Goal: Information Seeking & Learning: Find specific page/section

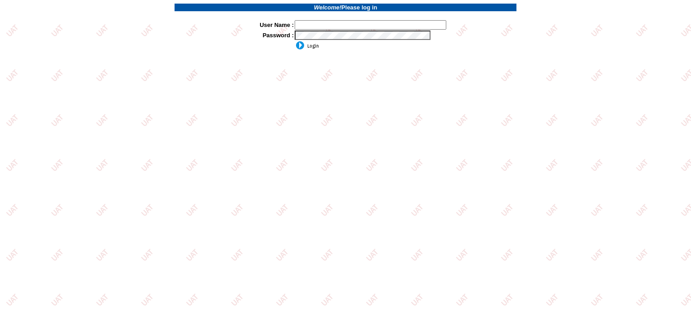
drag, startPoint x: 0, startPoint y: 0, endPoint x: 322, endPoint y: 23, distance: 322.8
click at [322, 23] on input "text" at bounding box center [371, 24] width 152 height 9
type input "Kcallahan"
click at [308, 46] on input "image" at bounding box center [307, 45] width 24 height 9
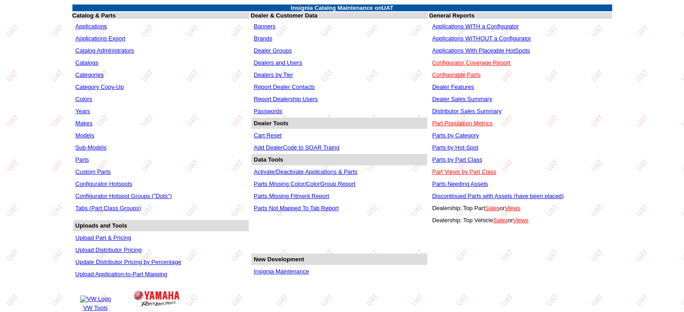
click at [297, 169] on link "Activate/Deactivate Applications & Parts" at bounding box center [306, 172] width 104 height 7
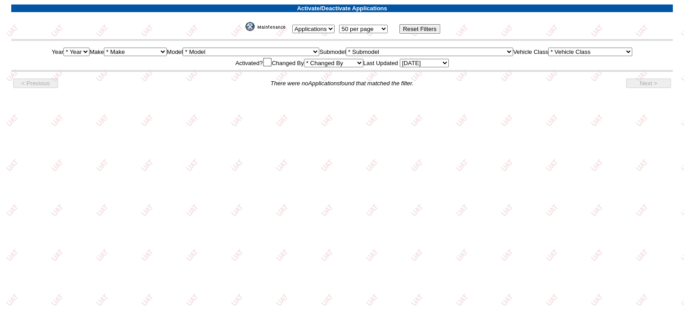
click at [307, 28] on select "Applications Parts" at bounding box center [313, 29] width 42 height 9
click at [138, 50] on select "* Make Acura Alfa Romeo ATV Audi Bentley BMW Buick Cadillac Chevrolet Chrysler …" at bounding box center [135, 52] width 63 height 9
select select "25"
click at [105, 48] on select "* Make Acura Alfa Romeo ATV Audi Bentley BMW Buick Cadillac Chevrolet Chrysler …" at bounding box center [135, 52] width 63 height 9
click at [424, 62] on select "Today Yesterday Last 7 Days Last 14 Days Last 30 Days Month To Date Year To Dat…" at bounding box center [424, 63] width 49 height 9
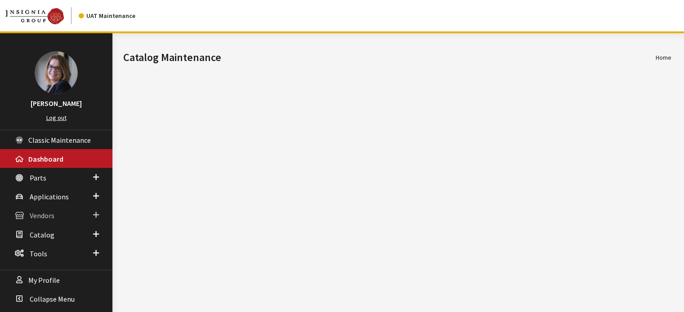
click at [100, 213] on link "Vendors" at bounding box center [56, 215] width 112 height 19
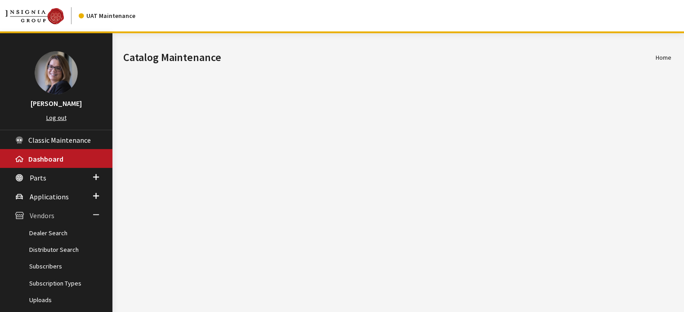
click at [100, 213] on link "Vendors" at bounding box center [56, 215] width 112 height 19
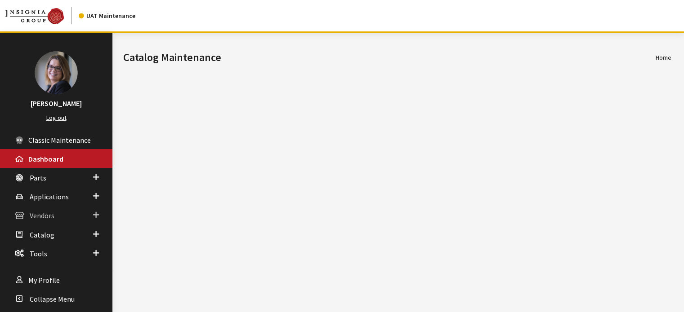
click at [99, 207] on link "Vendors" at bounding box center [56, 215] width 112 height 19
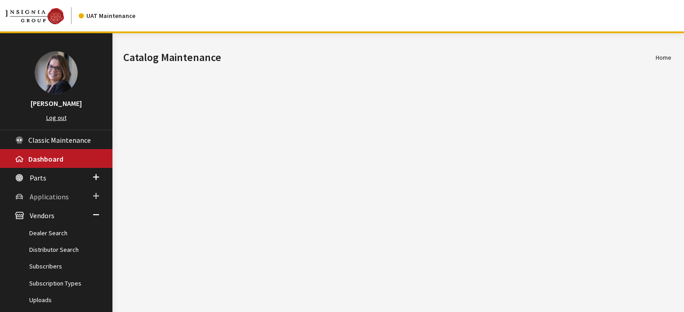
click at [96, 196] on span at bounding box center [96, 197] width 6 height 12
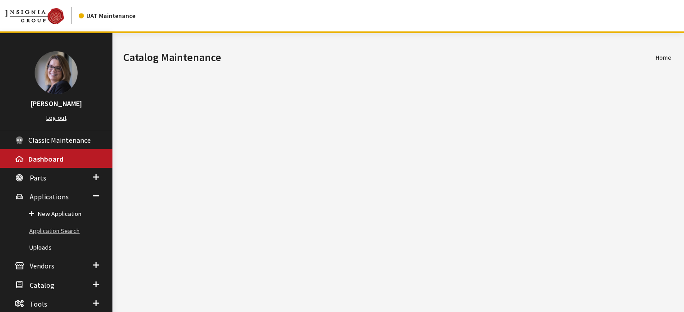
click at [65, 226] on link "Application Search" at bounding box center [56, 231] width 112 height 17
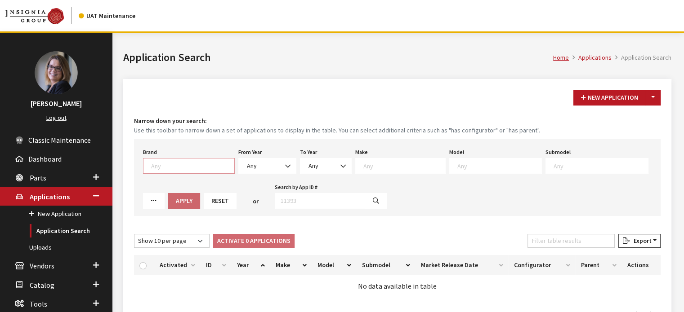
scroll to position [0, 0]
click at [196, 171] on span at bounding box center [189, 166] width 92 height 16
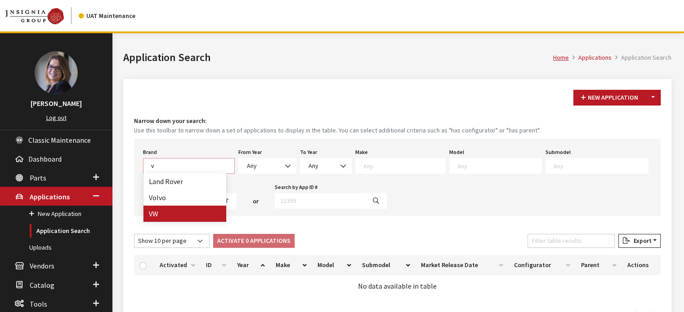
type textarea "v"
select select "11"
select select
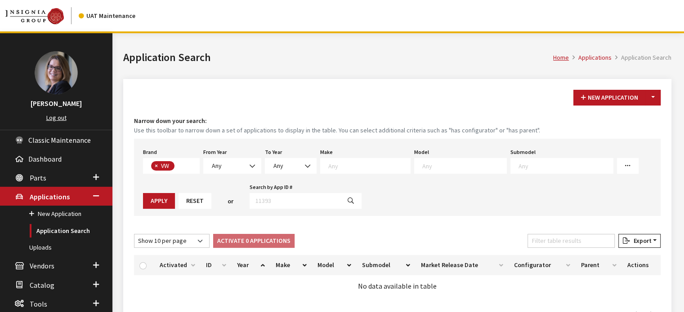
scroll to position [242, 0]
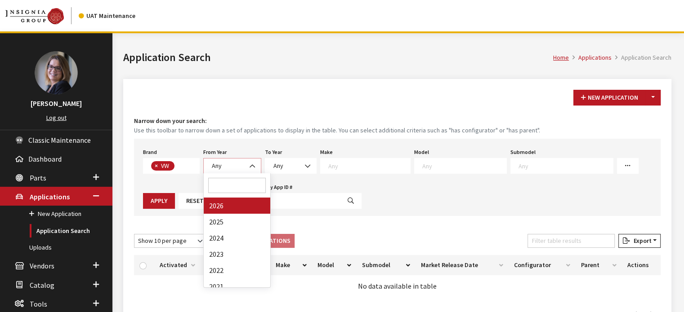
click at [248, 165] on span at bounding box center [253, 166] width 15 height 15
select select "2026"
select select
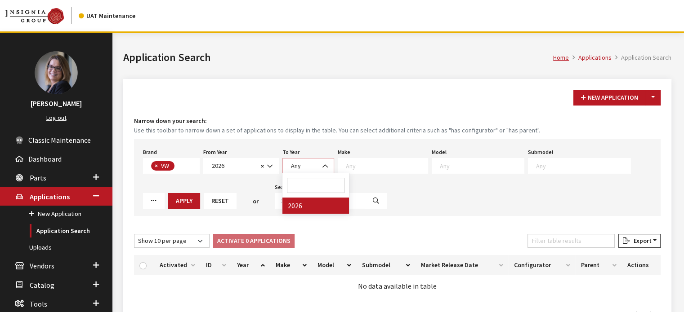
click at [304, 163] on span "Any" at bounding box center [308, 165] width 40 height 9
select select "2026"
select select
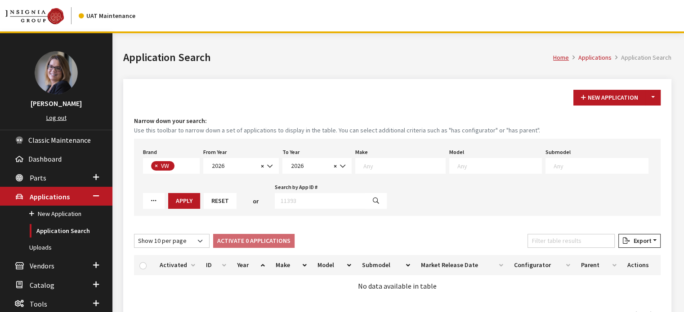
scroll to position [0, 0]
click at [396, 159] on span at bounding box center [400, 166] width 90 height 16
select select "25"
select select
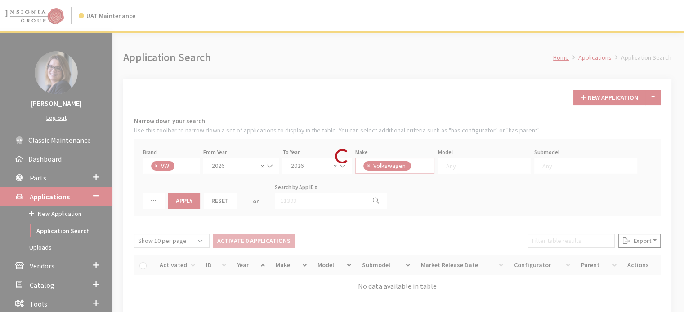
scroll to position [0, 0]
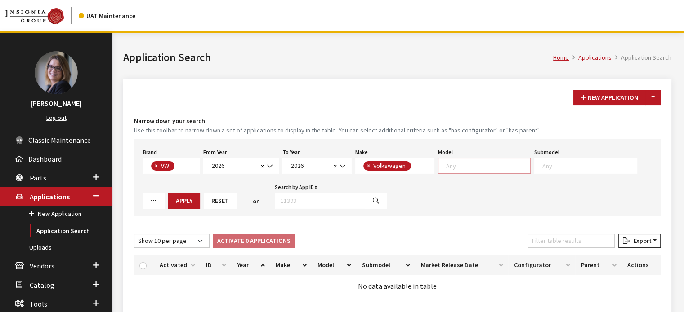
click at [466, 162] on textarea "Search" at bounding box center [488, 166] width 84 height 8
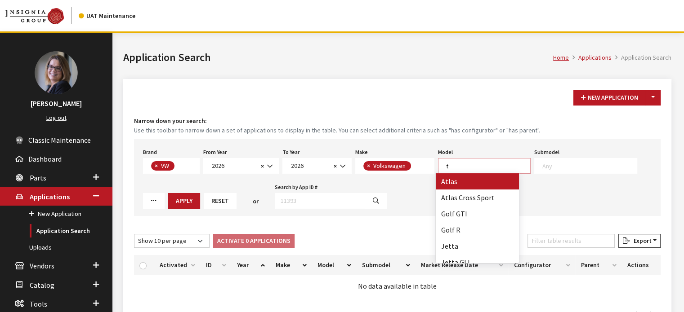
scroll to position [0, 0]
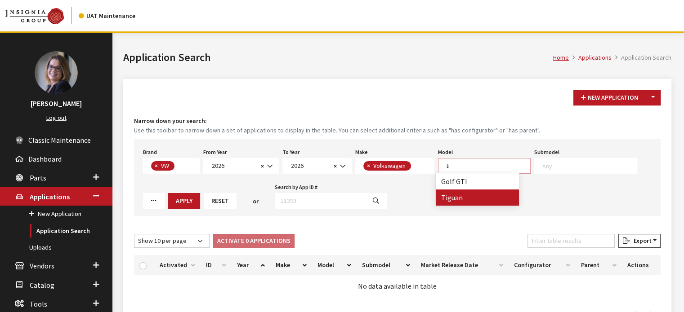
type textarea "ti"
select select "297"
select select
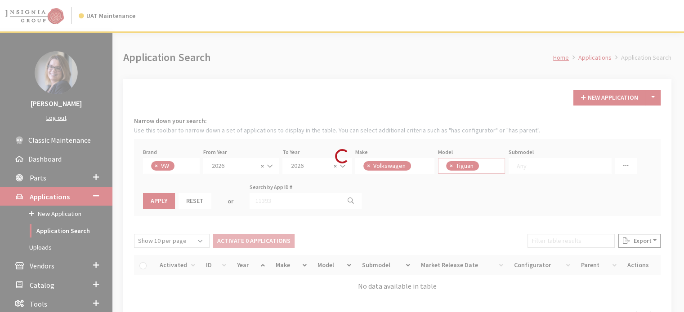
scroll to position [41, 0]
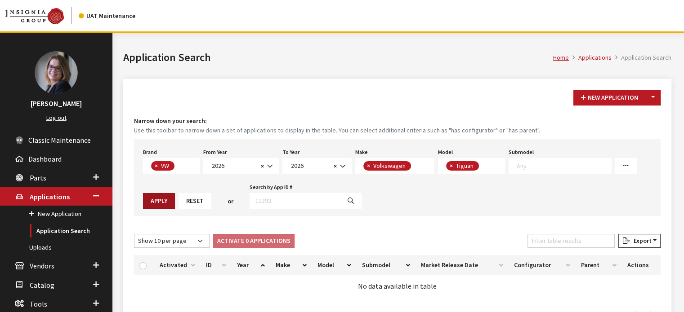
click at [163, 205] on button "Apply" at bounding box center [159, 201] width 32 height 16
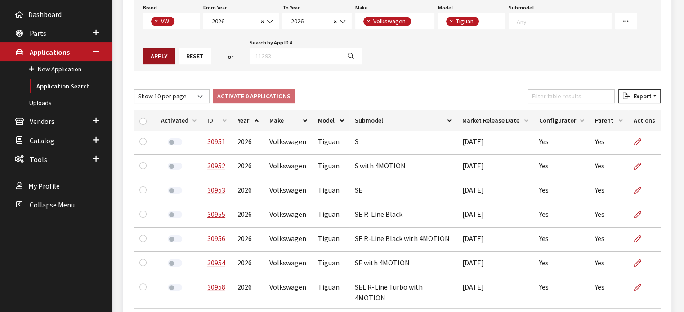
scroll to position [147, 0]
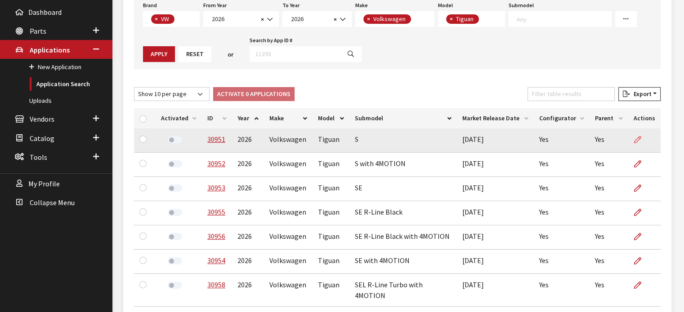
click at [634, 138] on icon at bounding box center [637, 140] width 7 height 7
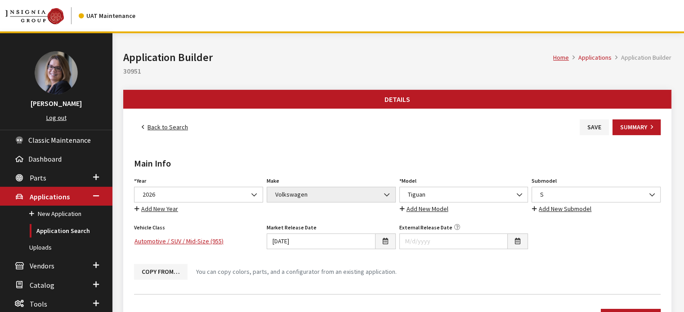
click at [454, 225] on icon "button" at bounding box center [457, 228] width 6 height 6
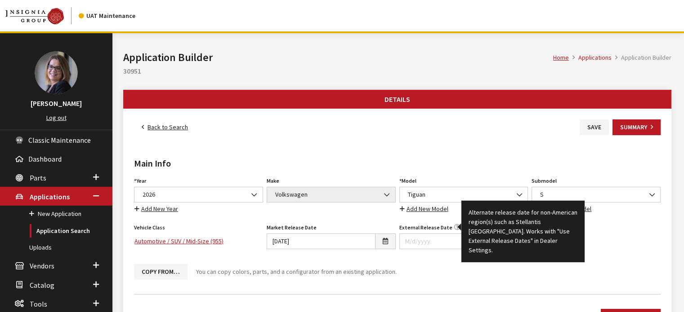
click at [470, 145] on div "Main Info Year Select Year 2026 2025 2024 2023 2022 2021 2020 2019 2018 2017 20…" at bounding box center [397, 211] width 530 height 152
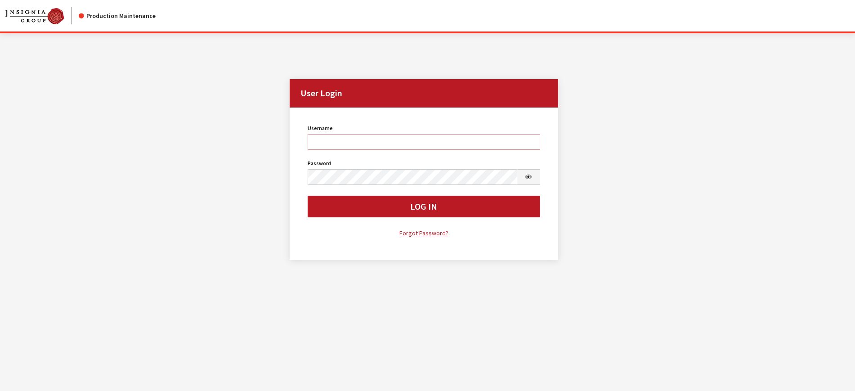
type input "kcallahan"
click at [348, 193] on div "Username kcallahan Username is required. Password Password is required. Log In …" at bounding box center [423, 180] width 243 height 116
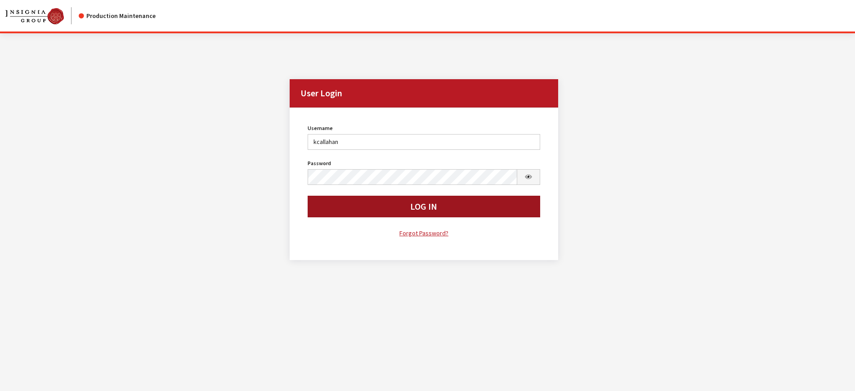
click at [345, 206] on button "Log In" at bounding box center [424, 207] width 232 height 22
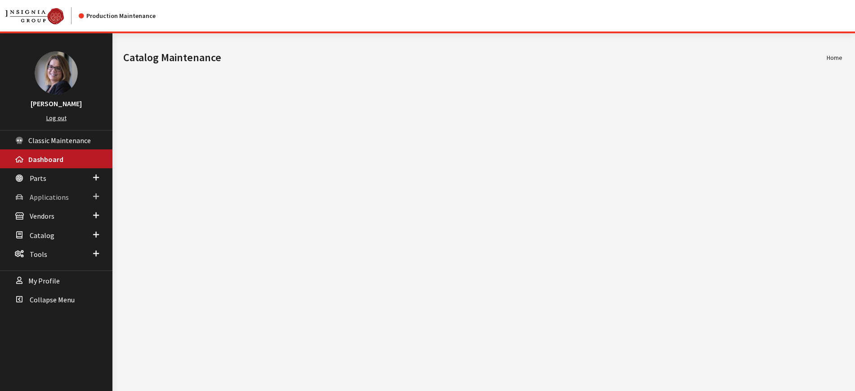
click at [98, 198] on span at bounding box center [96, 197] width 6 height 12
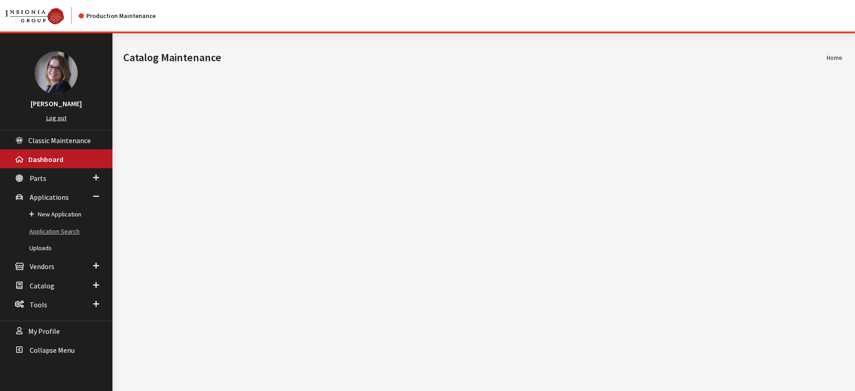
click at [59, 230] on link "Application Search" at bounding box center [56, 231] width 112 height 17
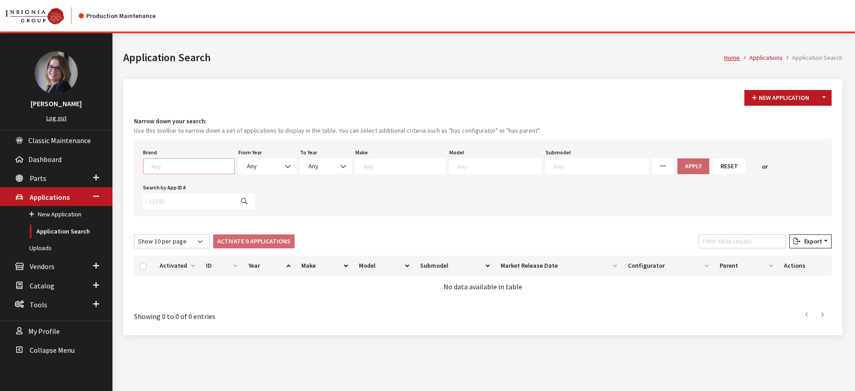
click at [188, 165] on textarea "Search" at bounding box center [192, 166] width 83 height 8
type textarea "v"
select select "11"
select select
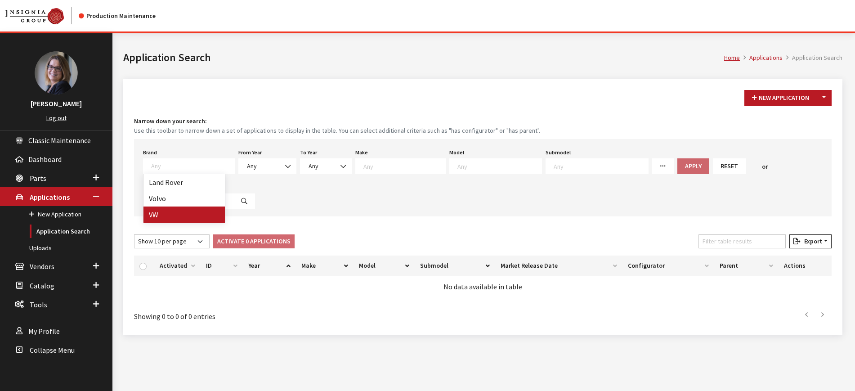
select select
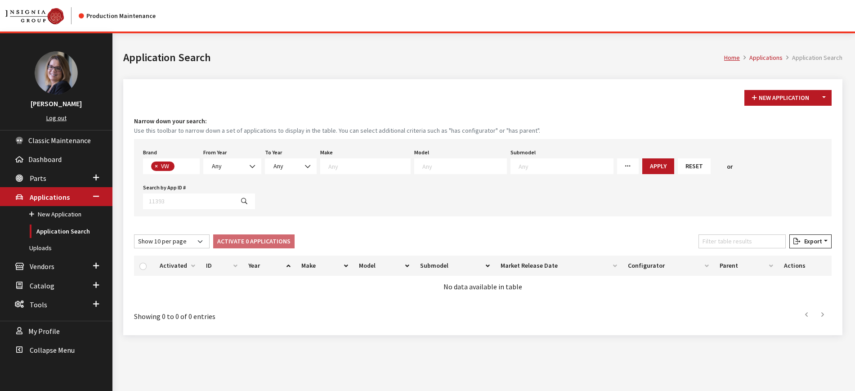
scroll to position [248, 0]
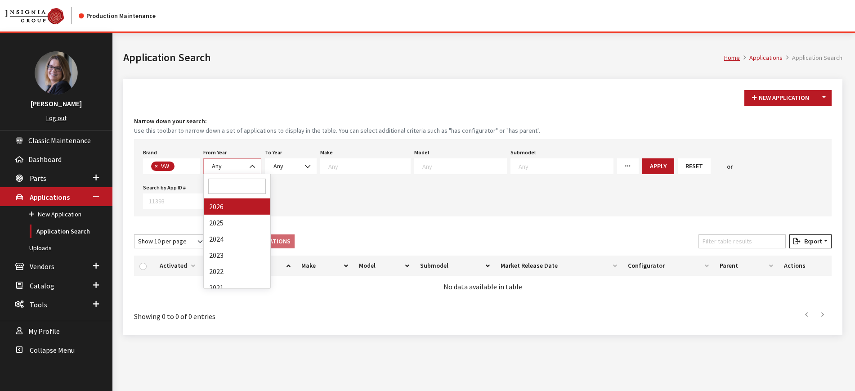
click at [244, 170] on span "Any" at bounding box center [232, 165] width 46 height 9
select select "2026"
select select
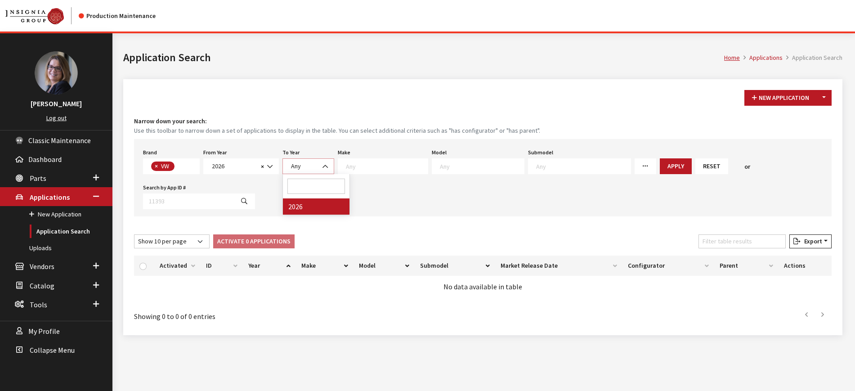
drag, startPoint x: 299, startPoint y: 165, endPoint x: 290, endPoint y: 220, distance: 56.3
click at [290, 220] on div "New Application Toggle Dropdown New From Existing... Narrow down your search: U…" at bounding box center [482, 207] width 719 height 256
select select "2026"
select select
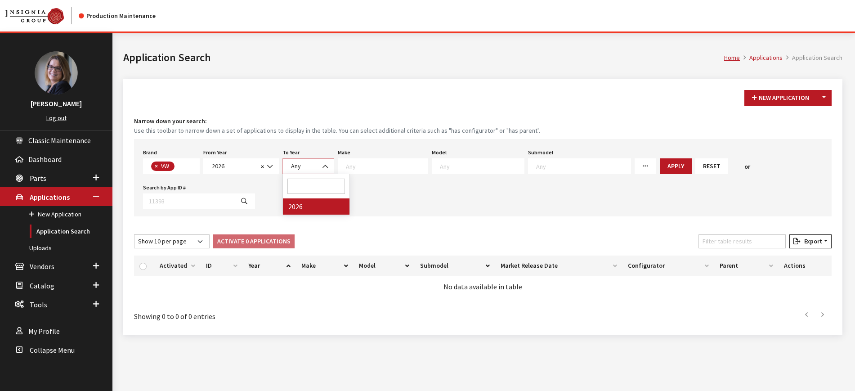
select select
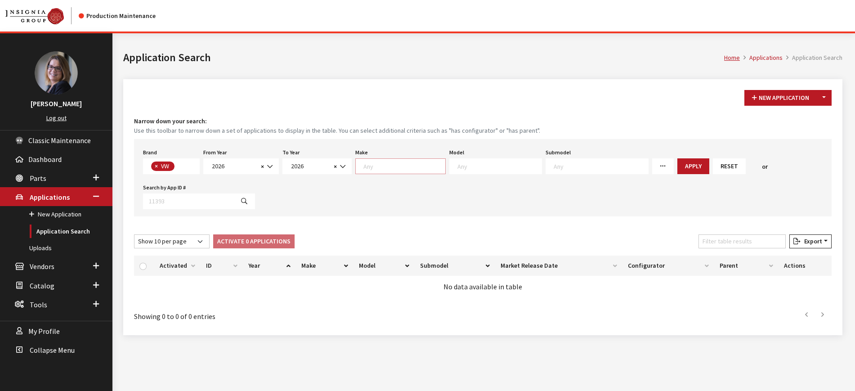
scroll to position [0, 0]
click at [387, 161] on span at bounding box center [403, 165] width 84 height 8
type textarea "t"
select select "25"
select select
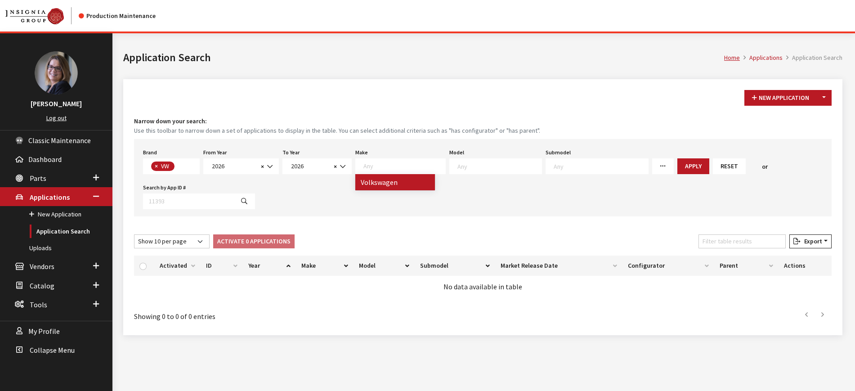
select select
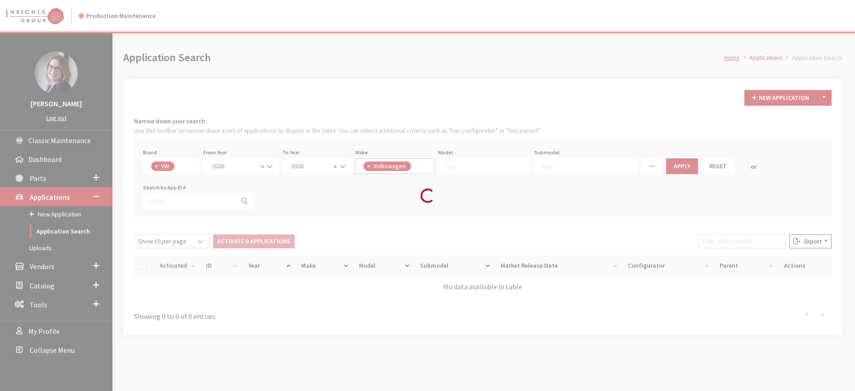
scroll to position [0, 0]
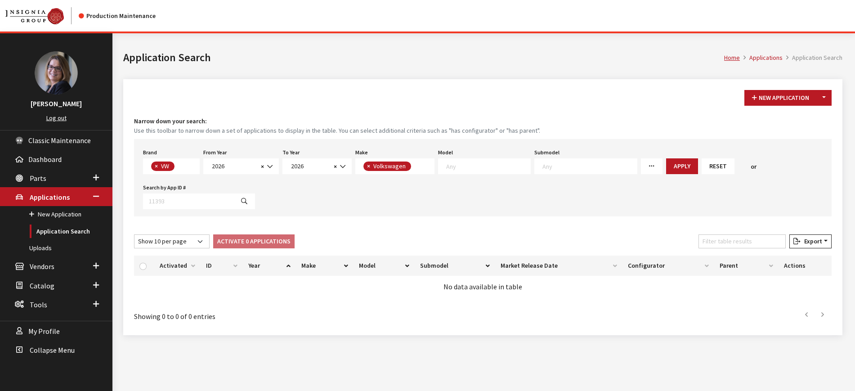
click at [471, 168] on textarea "Search" at bounding box center [488, 166] width 84 height 8
type textarea "tig"
select select "297"
select select
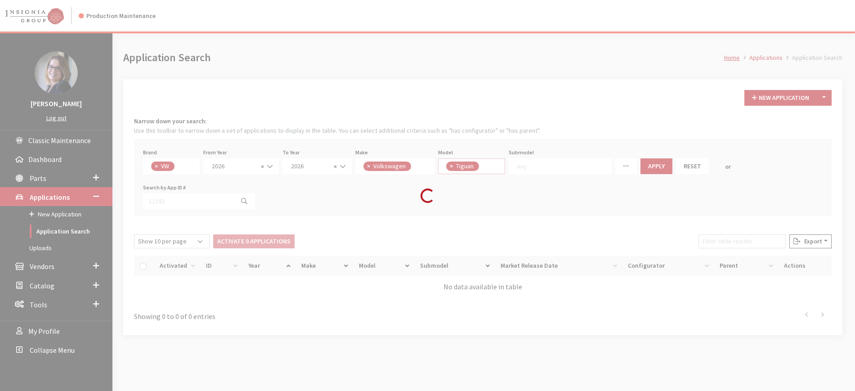
scroll to position [43, 0]
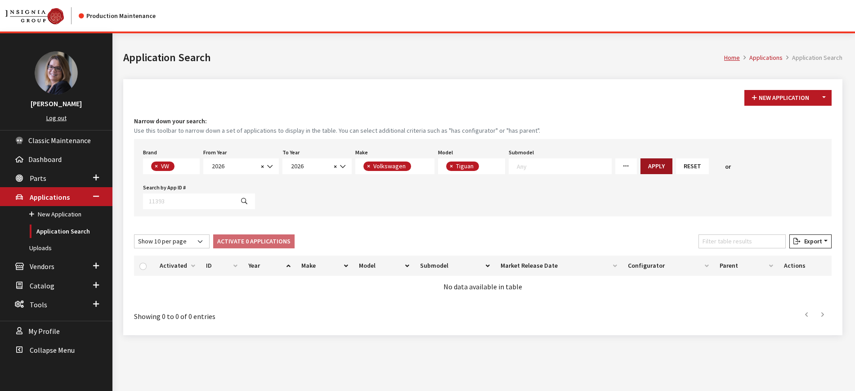
click at [640, 170] on button "Apply" at bounding box center [656, 166] width 32 height 16
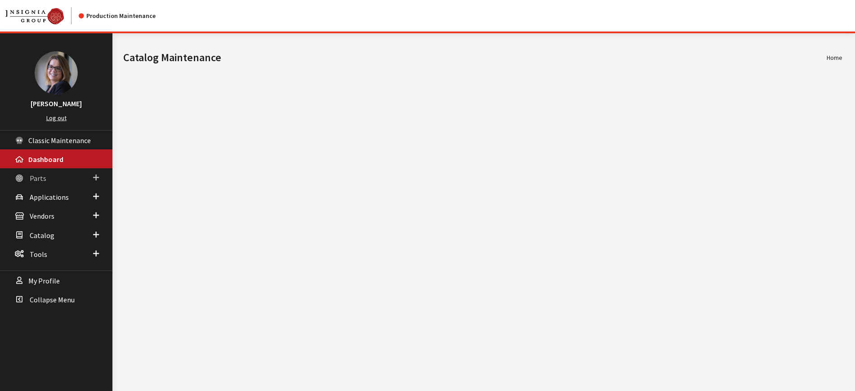
click at [98, 172] on span at bounding box center [96, 178] width 6 height 12
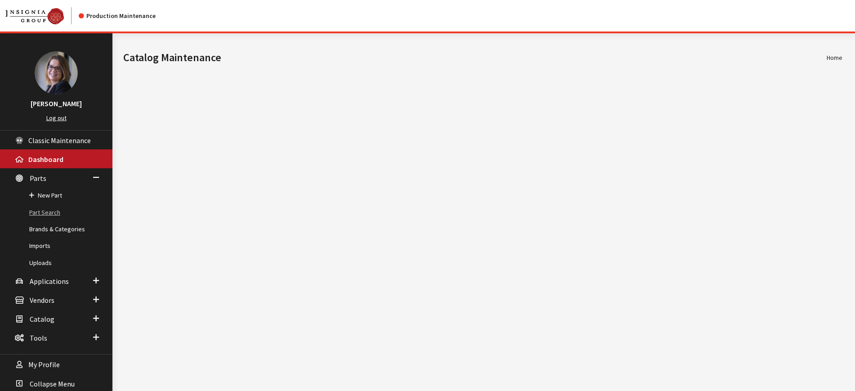
click at [52, 208] on link "Part Search" at bounding box center [56, 212] width 112 height 17
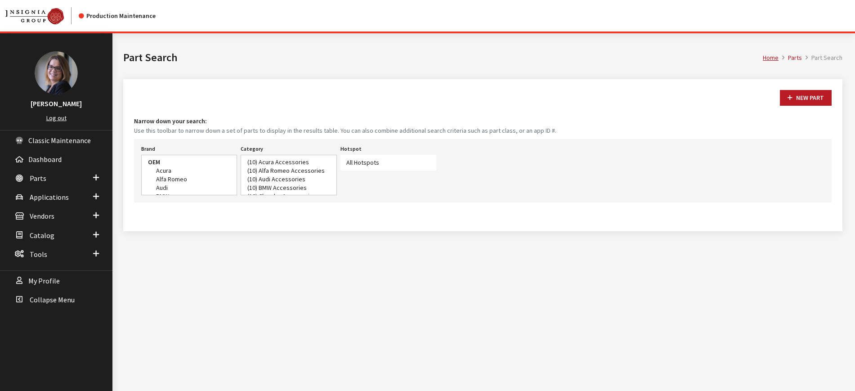
select select
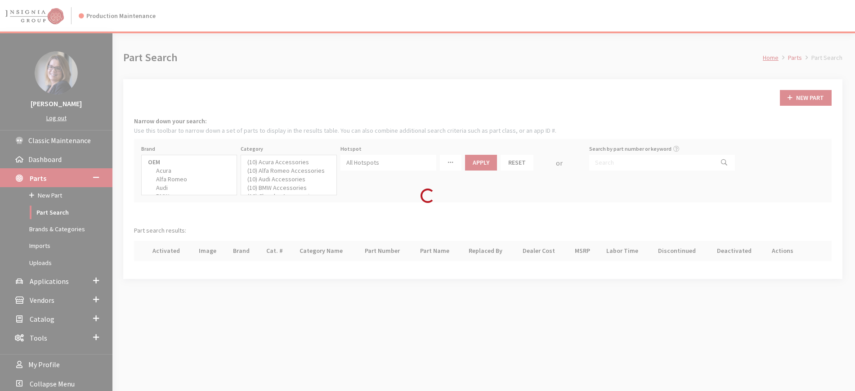
select select
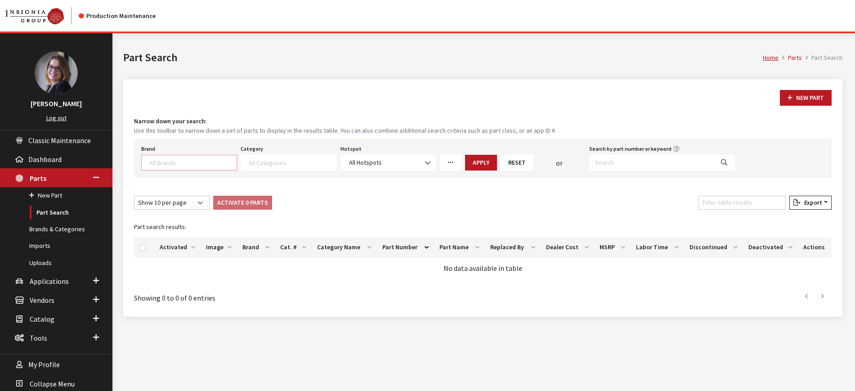
click at [183, 161] on textarea "Search" at bounding box center [192, 162] width 87 height 8
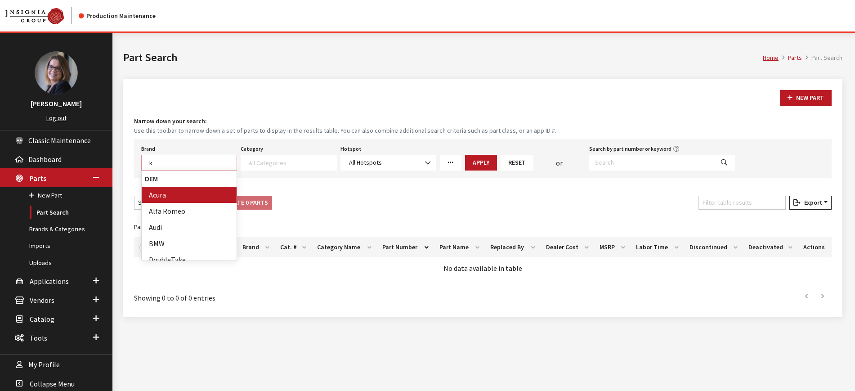
scroll to position [0, 0]
type textarea "ki"
select select "58"
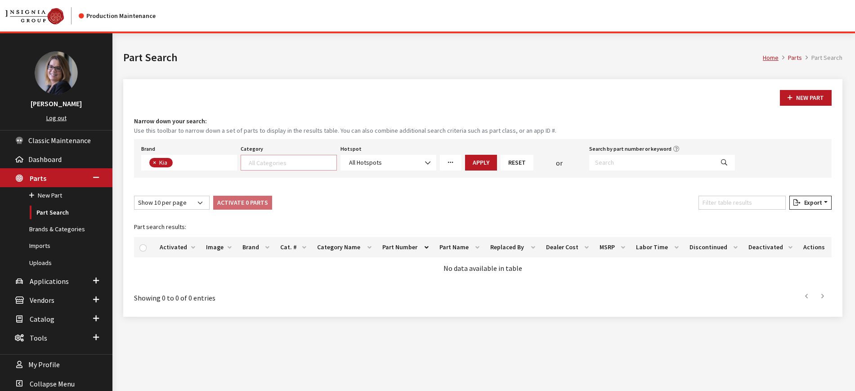
click at [278, 158] on textarea "Search" at bounding box center [292, 162] width 87 height 8
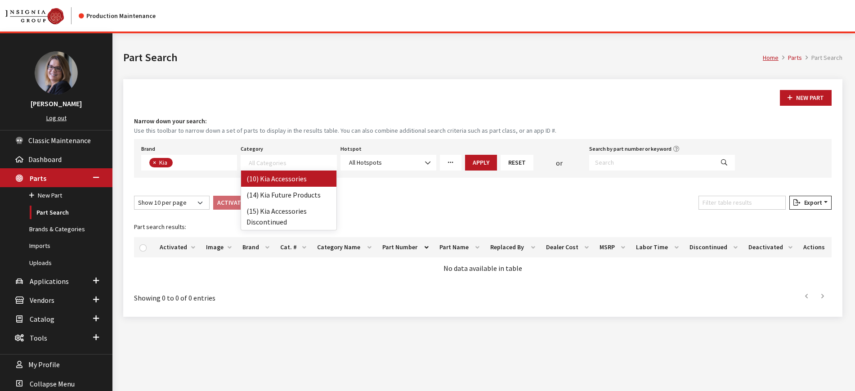
select select "238"
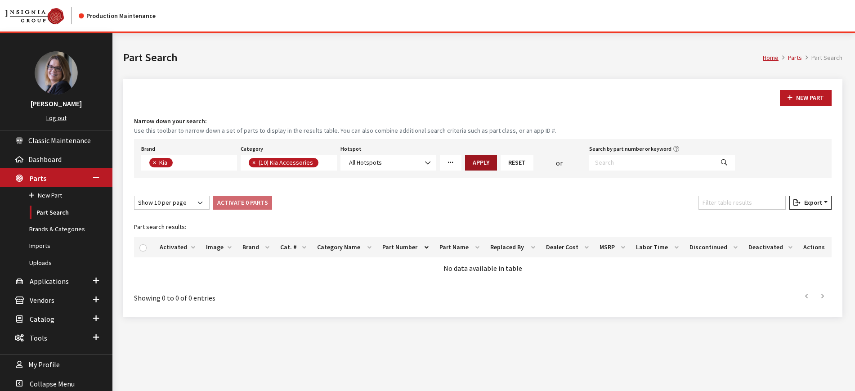
click at [487, 160] on button "Apply" at bounding box center [481, 163] width 32 height 16
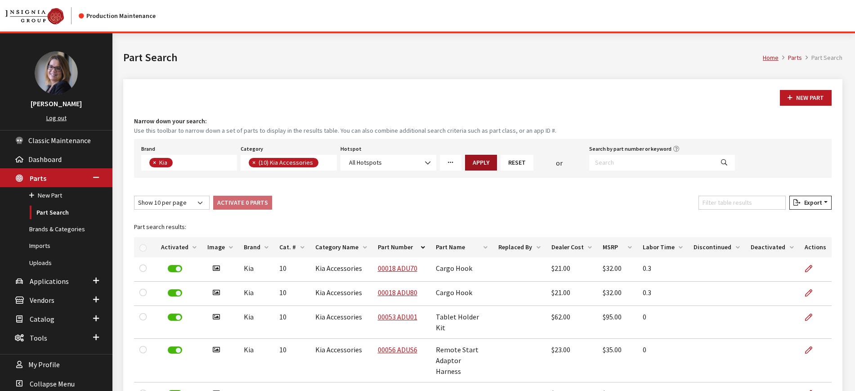
click at [487, 160] on button "Apply" at bounding box center [481, 163] width 32 height 16
click at [193, 202] on select "Show 10 per page Show 25 per page Show 50 per page Show 100 per page Show 1000 …" at bounding box center [172, 203] width 76 height 14
select select "-1"
click at [134, 196] on select "Show 10 per page Show 25 per page Show 50 per page Show 100 per page Show 1000 …" at bounding box center [172, 203] width 76 height 14
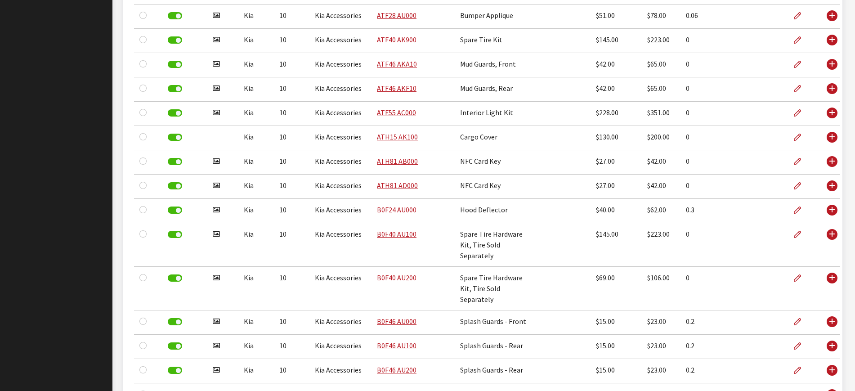
scroll to position [0, 0]
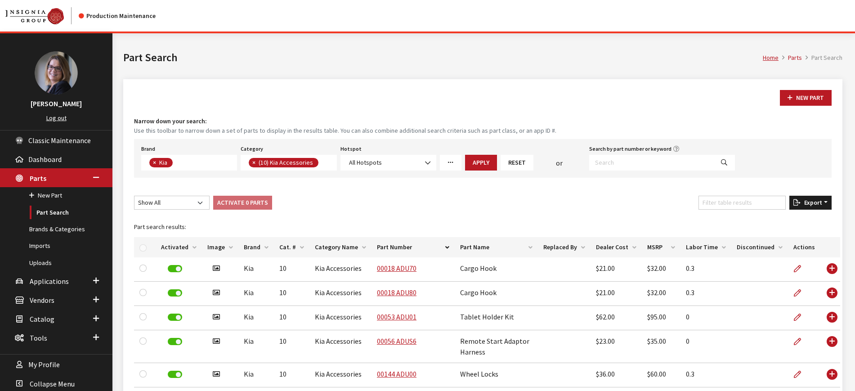
click at [811, 199] on span "Export" at bounding box center [811, 202] width 22 height 8
click at [792, 217] on button "Excel" at bounding box center [795, 220] width 65 height 13
click at [252, 161] on button "×" at bounding box center [253, 162] width 9 height 9
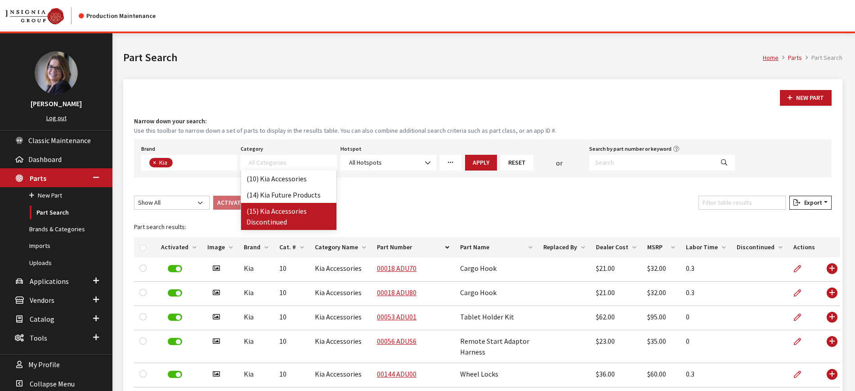
select select "242"
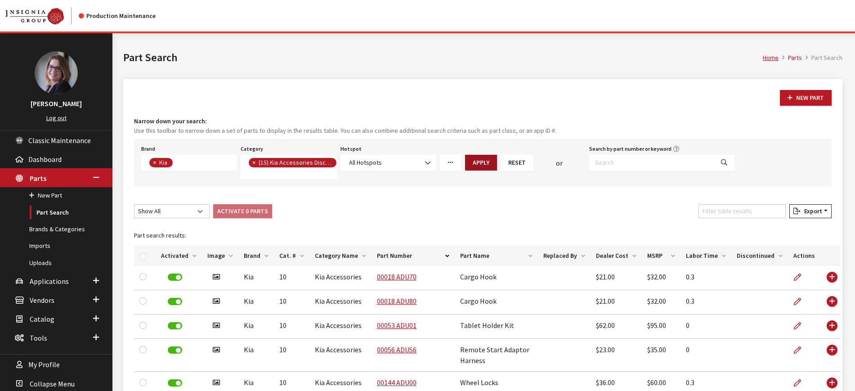
click at [488, 160] on button "Apply" at bounding box center [481, 163] width 32 height 16
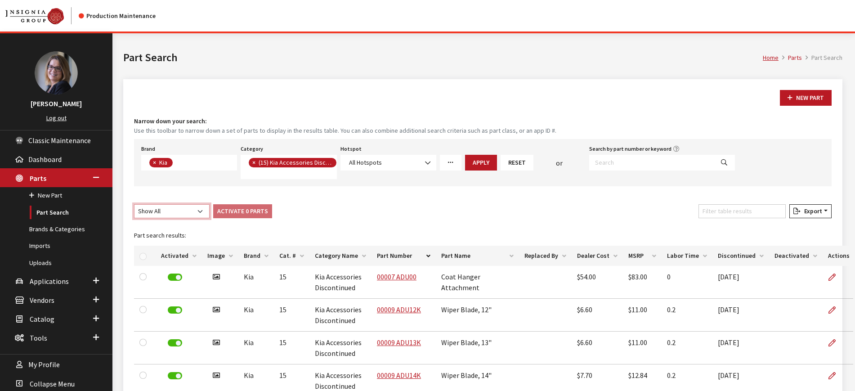
click at [198, 210] on select "Show 10 per page Show 25 per page Show 50 per page Show 100 per page Show 1000 …" at bounding box center [172, 211] width 76 height 14
click at [134, 204] on select "Show 10 per page Show 25 per page Show 50 per page Show 100 per page Show 1000 …" at bounding box center [172, 211] width 76 height 14
click at [485, 155] on button "Apply" at bounding box center [481, 163] width 32 height 16
click at [808, 209] on span "Export" at bounding box center [811, 211] width 22 height 8
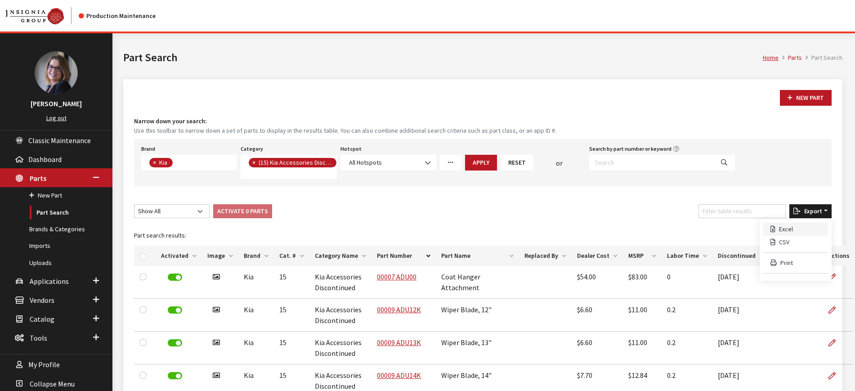
click at [790, 226] on span "Excel" at bounding box center [784, 229] width 18 height 8
click at [255, 161] on span "×" at bounding box center [253, 162] width 3 height 8
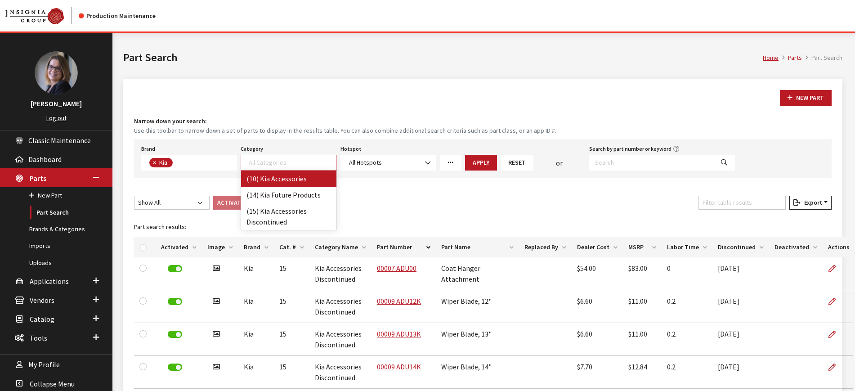
select select "238"
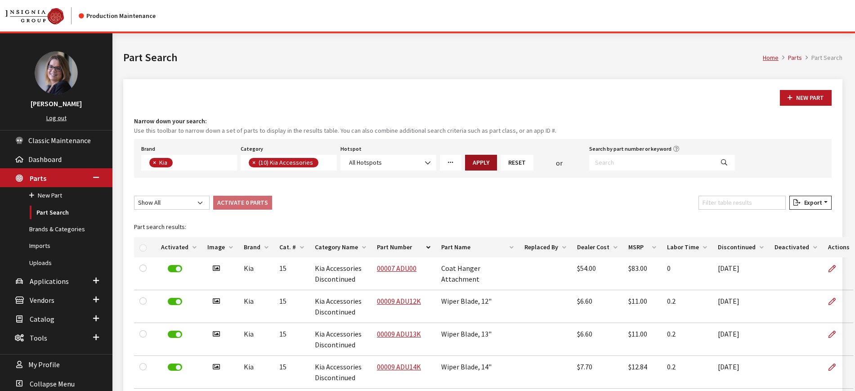
click at [481, 156] on button "Apply" at bounding box center [481, 163] width 32 height 16
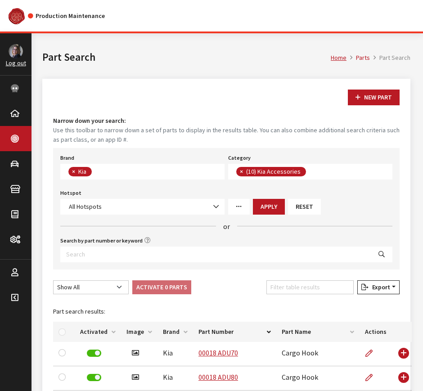
click at [266, 65] on div "Home Parts Part Search Part Search" at bounding box center [226, 55] width 379 height 45
click at [266, 65] on h1 "Part Search" at bounding box center [186, 57] width 288 height 16
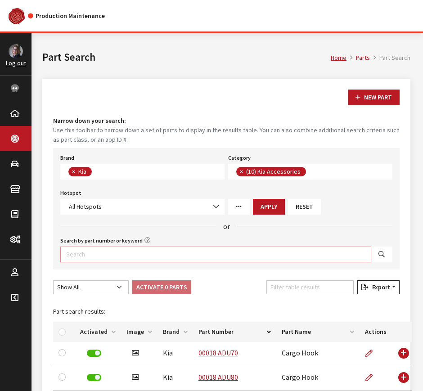
click at [111, 256] on input "Search by part number or keyword" at bounding box center [215, 254] width 311 height 16
paste input "XGF46ACF00"
type input "XGF46ACF00"
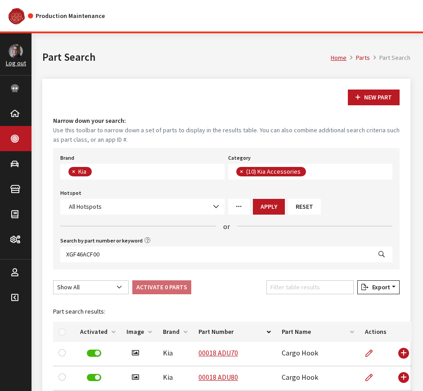
click at [388, 257] on button "Search" at bounding box center [382, 254] width 22 height 16
select select
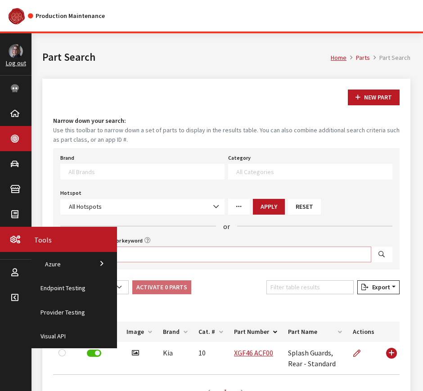
drag, startPoint x: 120, startPoint y: 249, endPoint x: 21, endPoint y: 237, distance: 99.6
click at [21, 237] on div "Kim Callahan Collins Log out Classic Maintenance Dashboard Parts New Part Part …" at bounding box center [207, 253] width 415 height 441
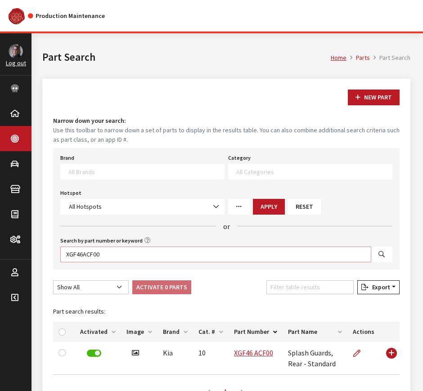
drag, startPoint x: 118, startPoint y: 251, endPoint x: 61, endPoint y: 253, distance: 57.6
click at [61, 253] on input "XGF46ACF00" at bounding box center [215, 254] width 311 height 16
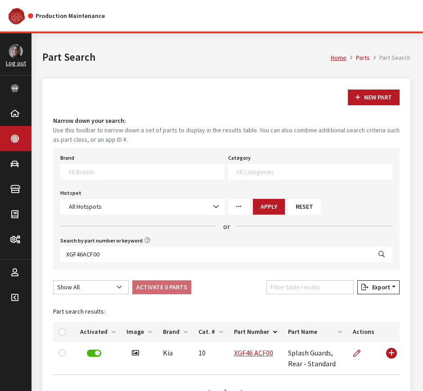
click at [384, 257] on icon "Search" at bounding box center [381, 254] width 6 height 6
select select
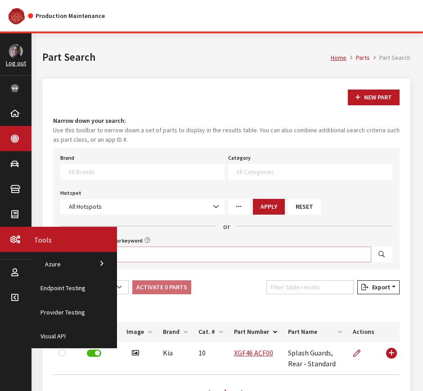
drag, startPoint x: 110, startPoint y: 252, endPoint x: 20, endPoint y: 241, distance: 90.2
click at [20, 241] on div "Kim Callahan Collins Log out Classic Maintenance Dashboard Parts New Part Part …" at bounding box center [207, 253] width 415 height 441
paste input "YAKIM8004074"
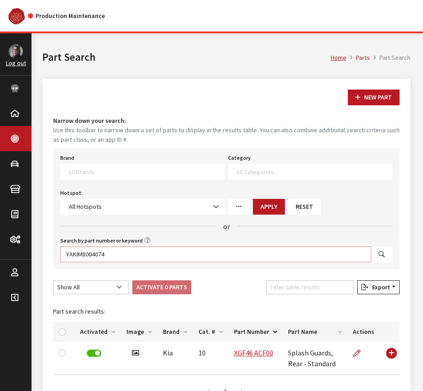
click at [152, 254] on input "YAKIM8004074" at bounding box center [215, 254] width 311 height 16
type input "YAKIM8004074"
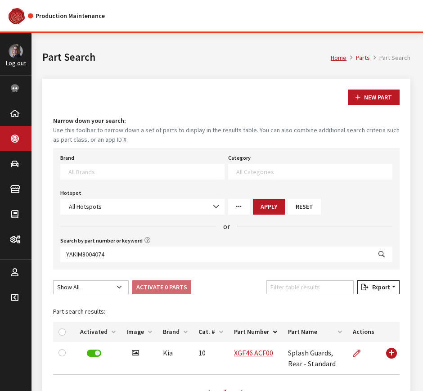
click at [373, 252] on button "Search" at bounding box center [382, 254] width 22 height 16
select select
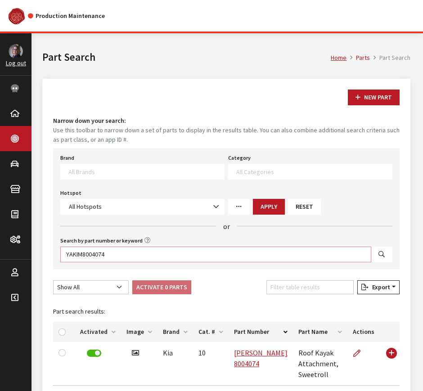
drag, startPoint x: 120, startPoint y: 247, endPoint x: 28, endPoint y: 258, distance: 92.4
click at [28, 258] on div "Kim Callahan Collins Log out Classic Maintenance Dashboard Parts New Part Part …" at bounding box center [207, 258] width 415 height 451
paste input "UA019TU5014BCPA"
type input "UA019TU5014BCPA"
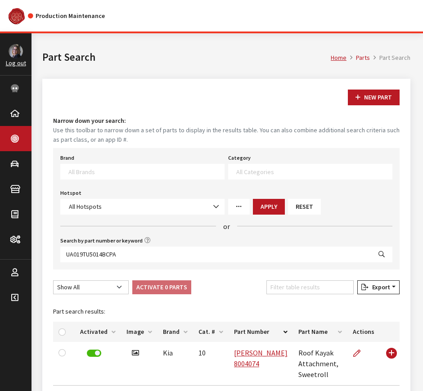
select select
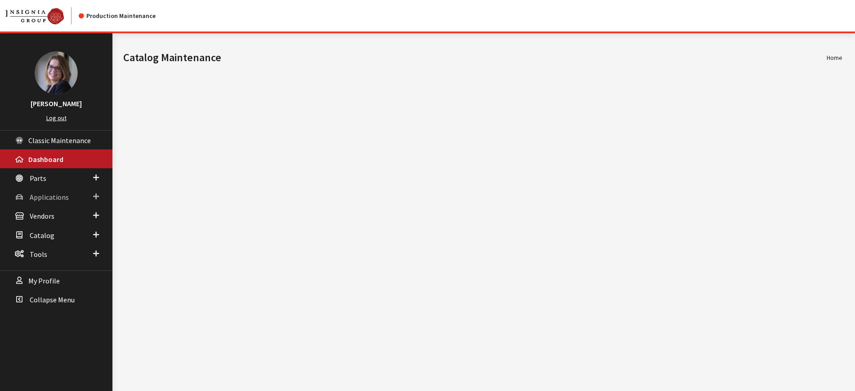
click at [99, 195] on link "Applications" at bounding box center [56, 196] width 112 height 19
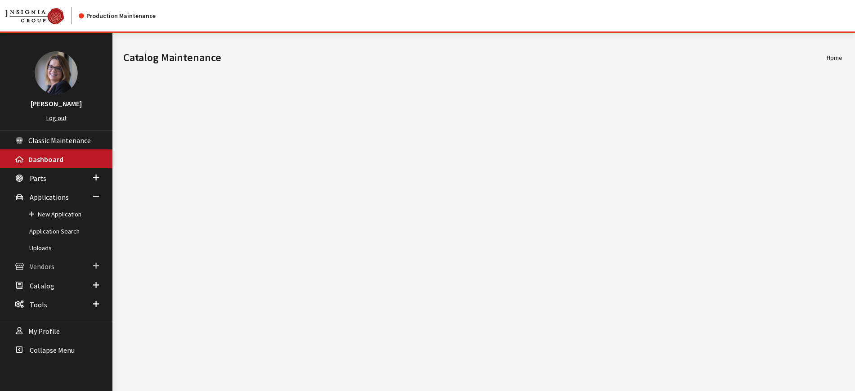
click at [99, 263] on link "Vendors" at bounding box center [56, 265] width 112 height 19
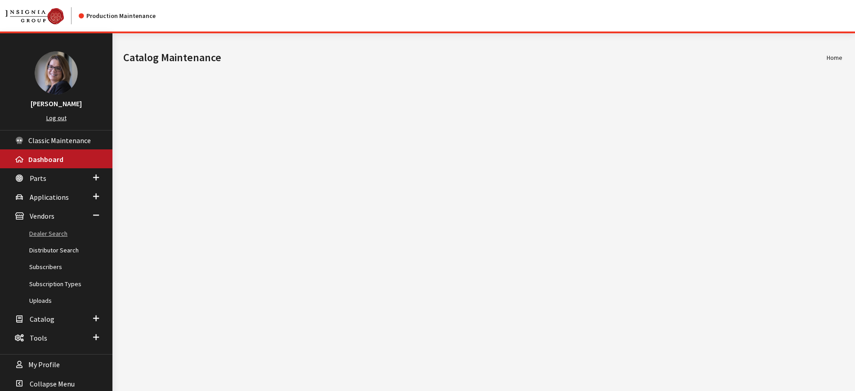
click at [62, 233] on link "Dealer Search" at bounding box center [56, 233] width 112 height 17
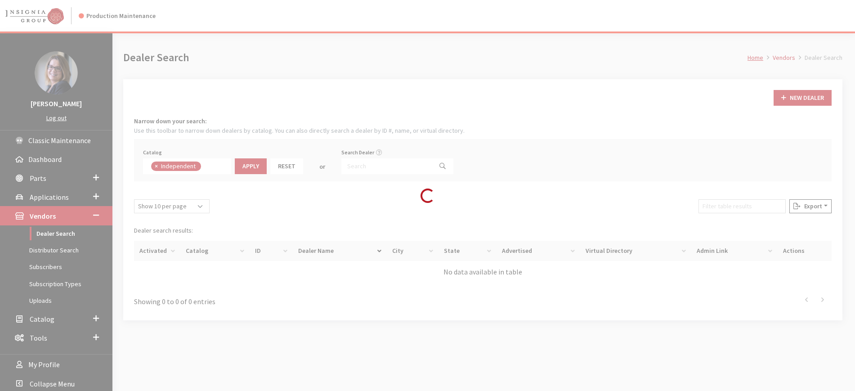
scroll to position [66, 0]
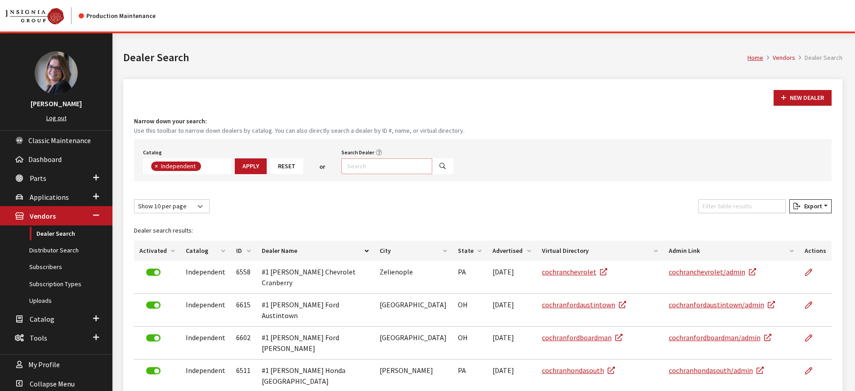
click at [363, 165] on input "Search Dealer" at bounding box center [386, 166] width 91 height 16
type input "barnrt%"
select select
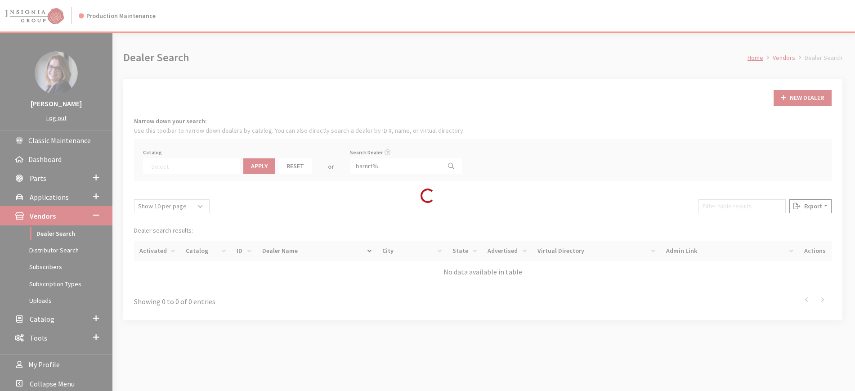
scroll to position [94, 0]
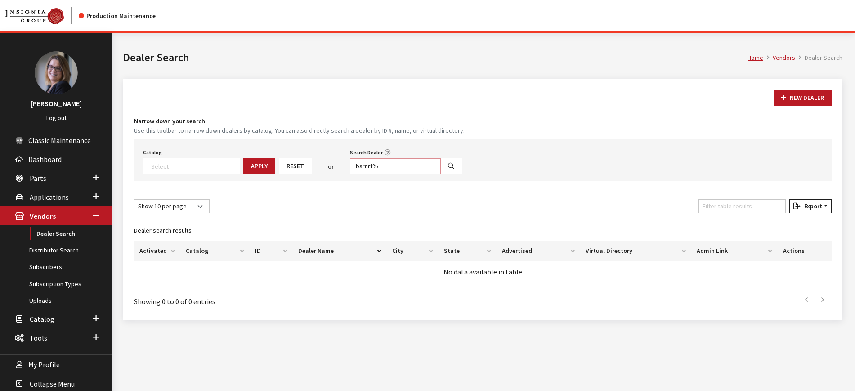
click at [402, 162] on input "barnrt%" at bounding box center [395, 166] width 91 height 16
type input "barnet%"
select select
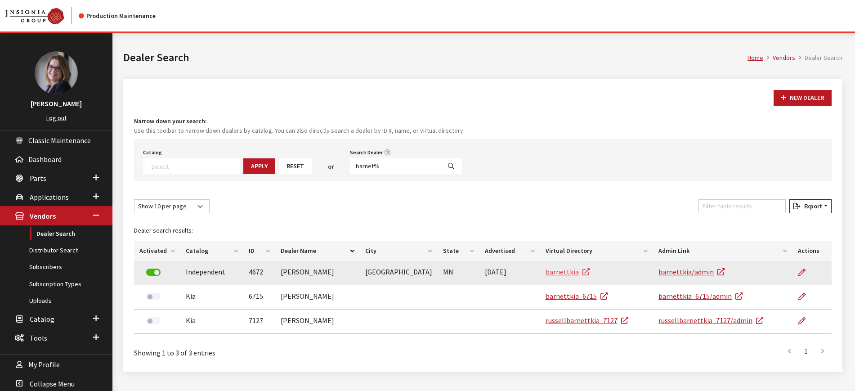
click at [566, 269] on link "barnettkia" at bounding box center [567, 271] width 44 height 9
